Goal: Task Accomplishment & Management: Complete application form

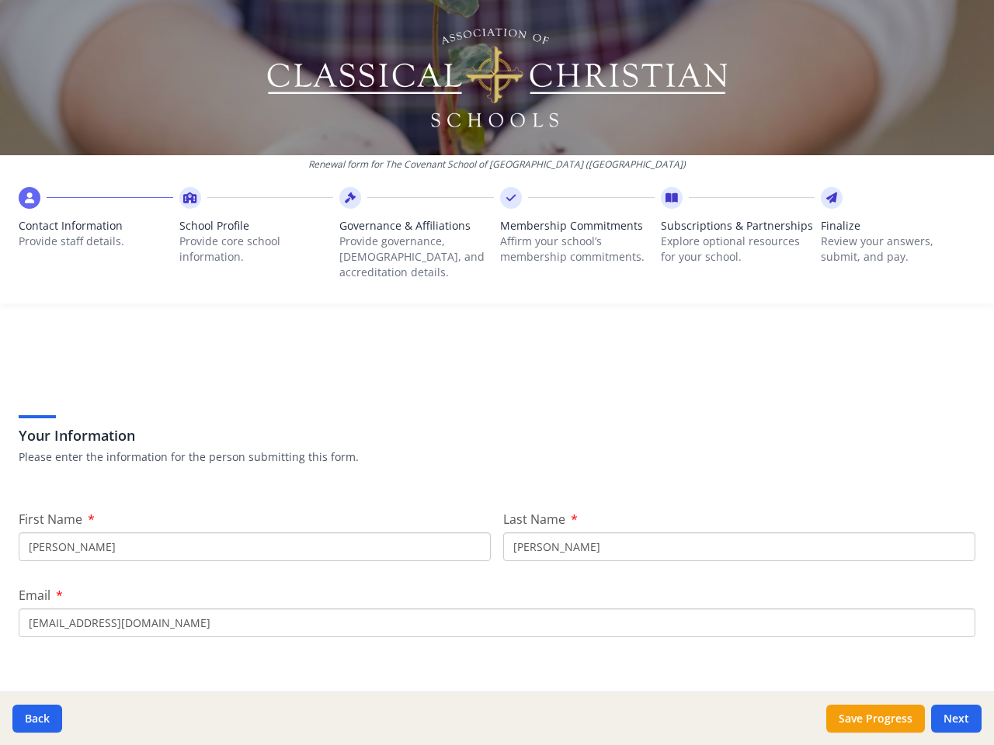
click at [497, 373] on div "Your Information Please enter the information for the person submitting this fo…" at bounding box center [497, 419] width 956 height 132
click at [95, 230] on span "Contact Information" at bounding box center [96, 226] width 154 height 16
click at [253, 238] on p "Provide core school information." at bounding box center [256, 249] width 154 height 31
click at [411, 238] on p "Provide governance, [DEMOGRAPHIC_DATA], and accreditation details." at bounding box center [416, 257] width 154 height 47
click at [569, 238] on p "Affirm your school’s membership commitments." at bounding box center [577, 249] width 154 height 31
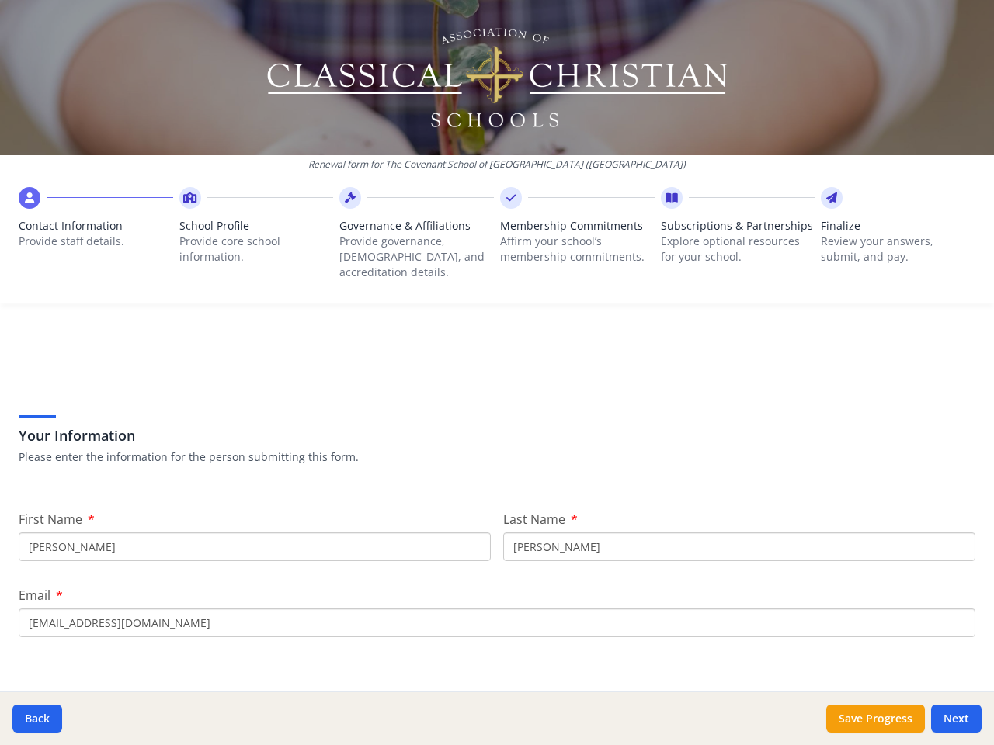
click at [727, 234] on span "Subscriptions & Partnerships" at bounding box center [738, 226] width 154 height 16
click at [886, 238] on p "Review your answers, submit, and pay." at bounding box center [898, 249] width 154 height 31
click at [37, 719] on button "Back" at bounding box center [37, 719] width 50 height 28
click at [875, 719] on button "Save Progress" at bounding box center [875, 719] width 99 height 28
click at [956, 719] on button "Next" at bounding box center [956, 719] width 50 height 28
